Goal: Information Seeking & Learning: Learn about a topic

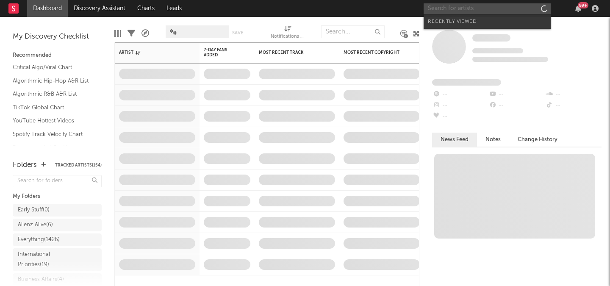
click at [473, 8] on input "text" at bounding box center [486, 8] width 127 height 11
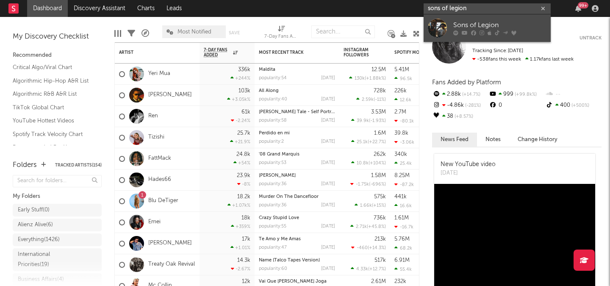
type input "sons of legion"
click at [481, 22] on div "Sons of Legion" at bounding box center [499, 25] width 93 height 10
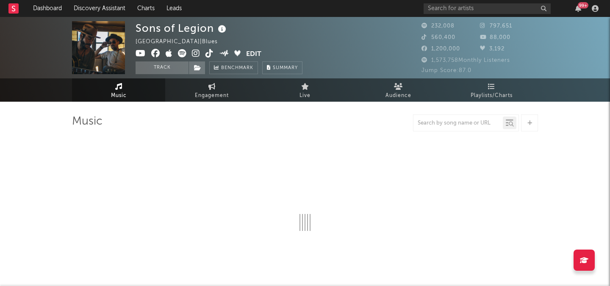
select select "6m"
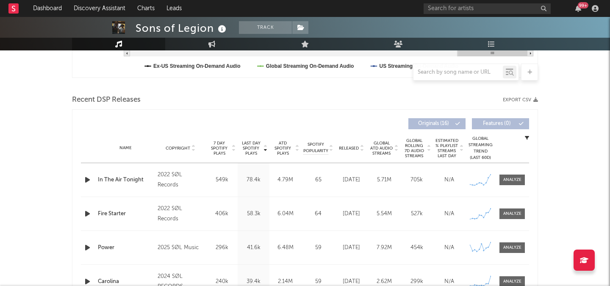
scroll to position [261, 0]
click at [515, 187] on div "Name In The Air Tonight Copyright 2022 SØL Records Label Sons of Legion Album N…" at bounding box center [305, 178] width 448 height 33
click at [511, 173] on div "Name In The Air Tonight Copyright 2022 SØL Records Label Sons of Legion Album N…" at bounding box center [305, 178] width 448 height 33
click at [511, 176] on div at bounding box center [512, 179] width 18 height 6
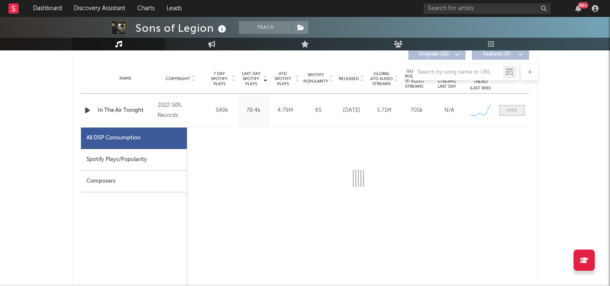
scroll to position [344, 0]
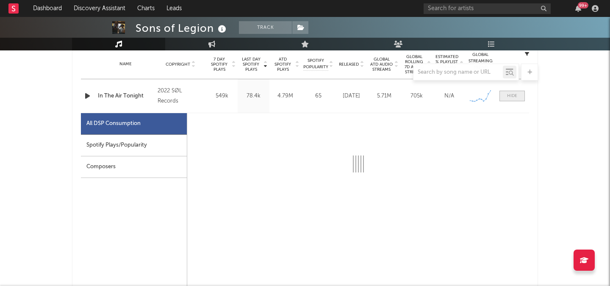
select select "1w"
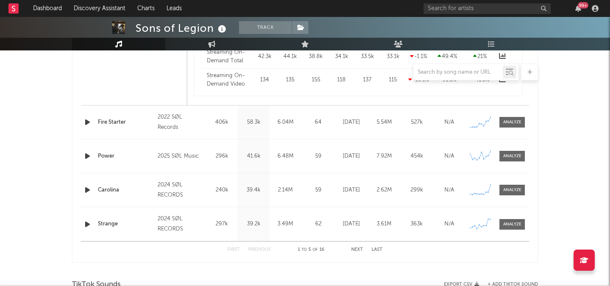
scroll to position [772, 0]
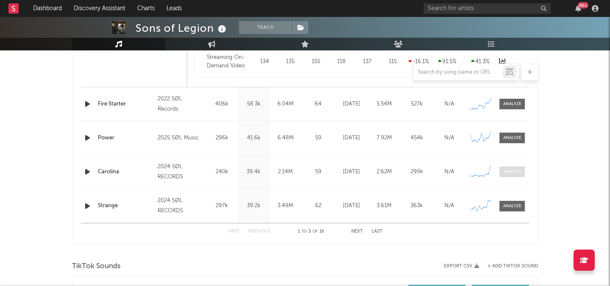
click at [512, 173] on div at bounding box center [512, 172] width 18 height 6
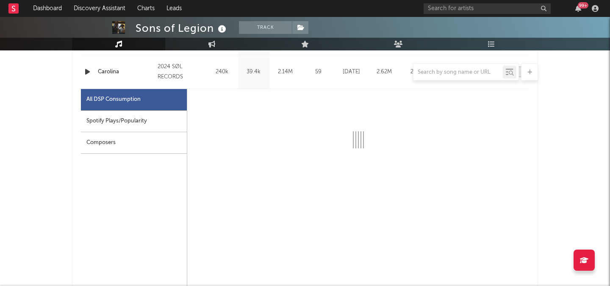
scroll to position [873, 0]
select select "1w"
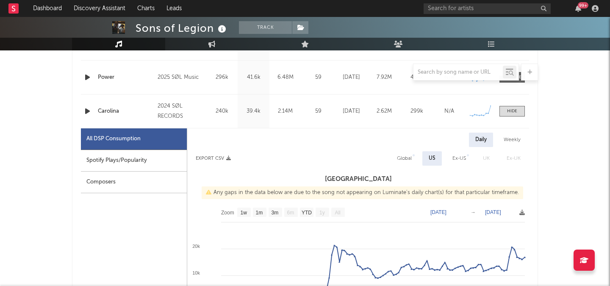
scroll to position [820, 0]
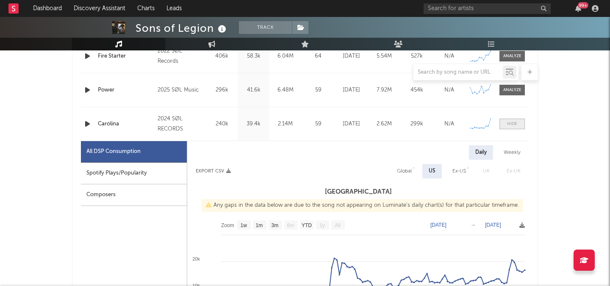
click at [514, 125] on div at bounding box center [512, 124] width 10 height 6
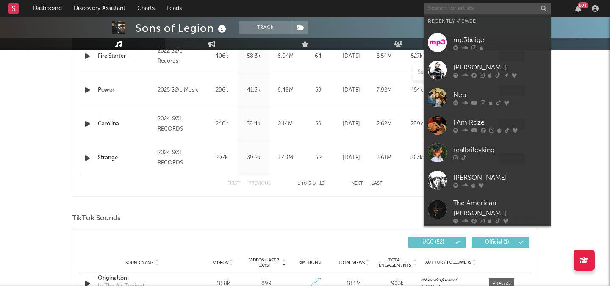
click at [485, 6] on input "text" at bounding box center [486, 8] width 127 height 11
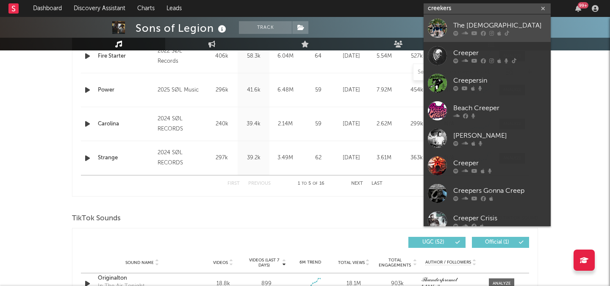
type input "creekers"
click at [476, 32] on icon at bounding box center [474, 32] width 6 height 5
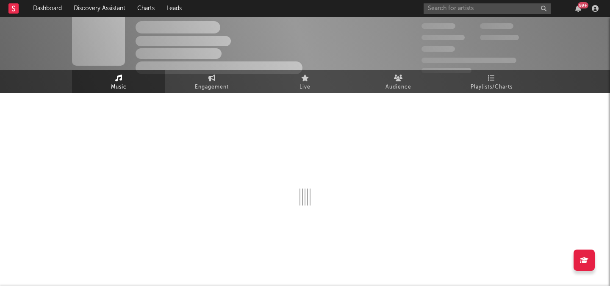
scroll to position [820, 0]
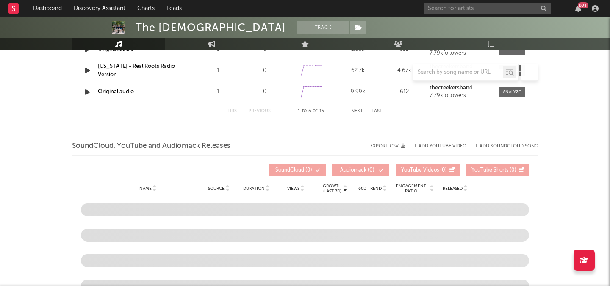
select select "6m"
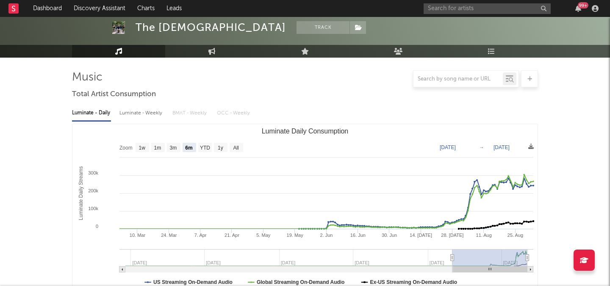
scroll to position [31, 0]
